Goal: Information Seeking & Learning: Learn about a topic

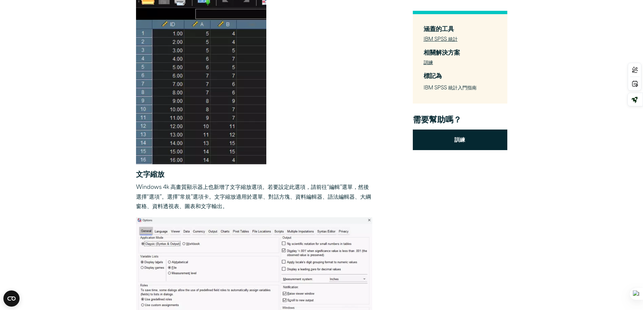
scroll to position [484, 0]
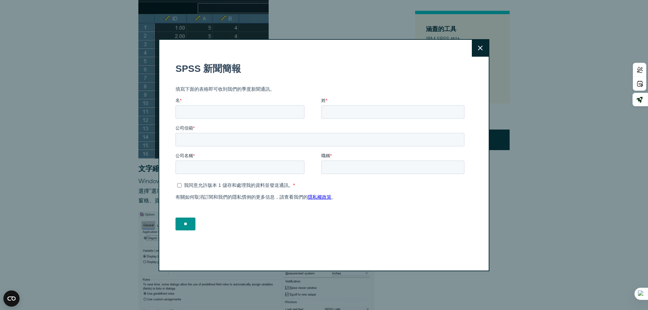
drag, startPoint x: 645, startPoint y: 31, endPoint x: 648, endPoint y: 84, distance: 52.4
click at [474, 48] on button "關閉" at bounding box center [480, 48] width 17 height 17
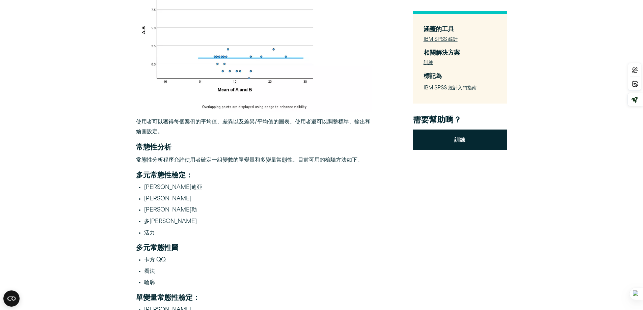
scroll to position [1141, 0]
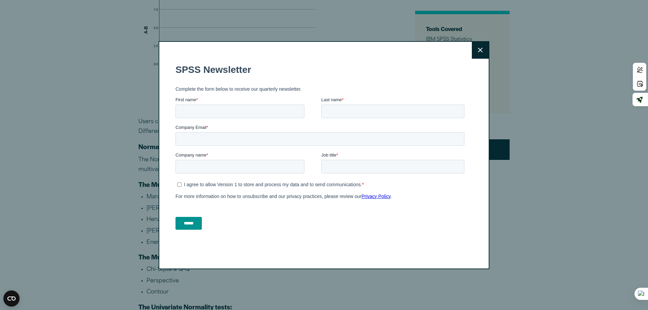
click at [474, 52] on button "Close" at bounding box center [480, 50] width 17 height 17
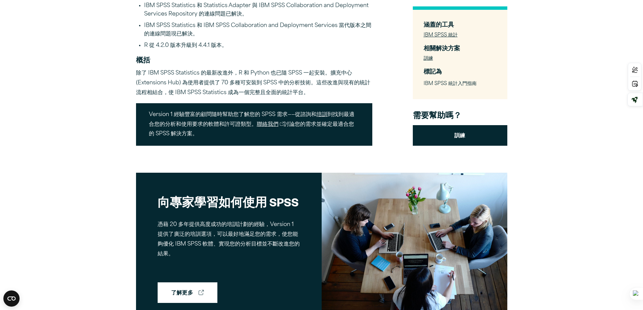
scroll to position [1678, 0]
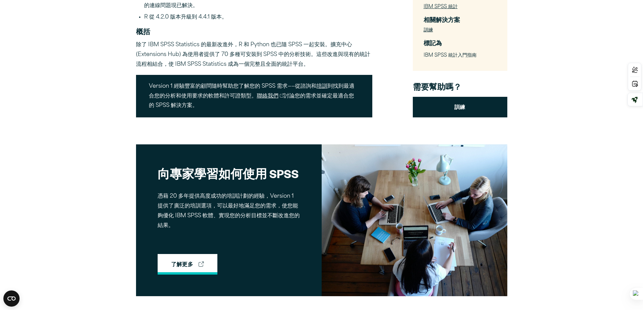
click at [184, 263] on font "了解更多" at bounding box center [182, 264] width 22 height 5
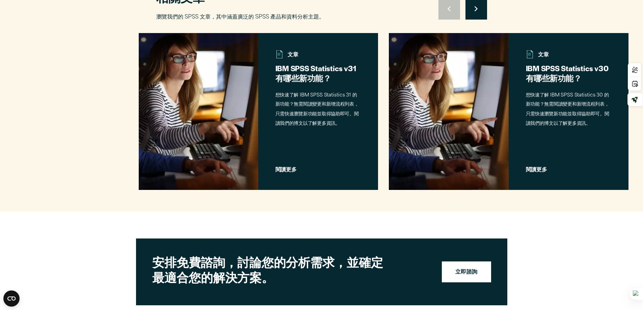
scroll to position [2083, 0]
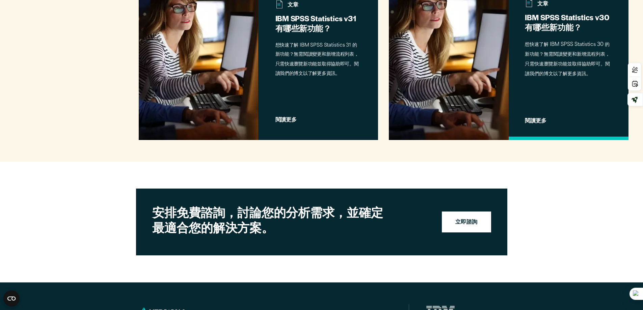
click at [534, 119] on font "閱讀更多" at bounding box center [536, 120] width 22 height 5
